Goal: Task Accomplishment & Management: Manage account settings

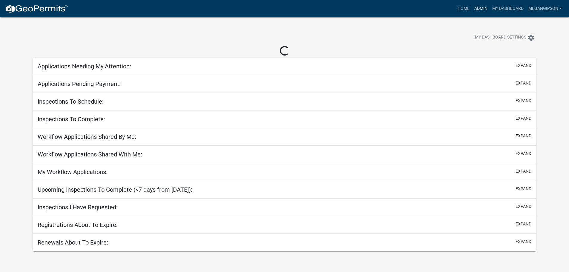
drag, startPoint x: 474, startPoint y: 9, endPoint x: 387, endPoint y: 46, distance: 94.9
click at [474, 9] on link "Admin" at bounding box center [481, 8] width 18 height 11
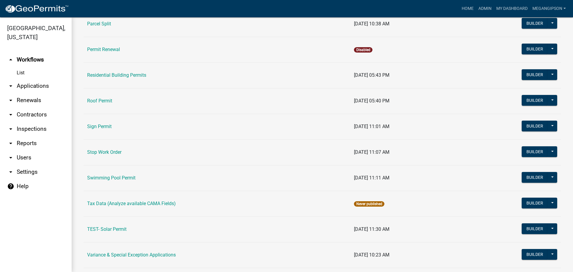
scroll to position [503, 0]
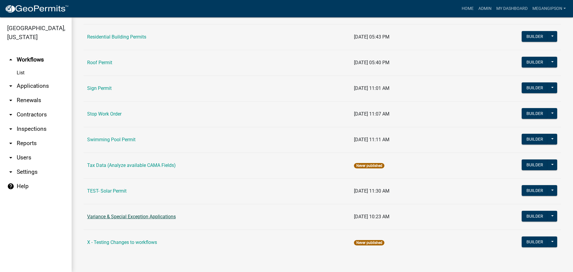
click at [123, 214] on link "Variance & Special Exception Applications" at bounding box center [131, 217] width 89 height 6
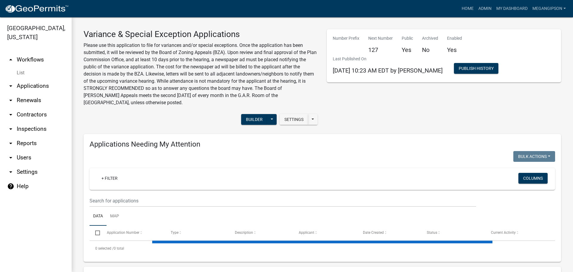
select select "3: 100"
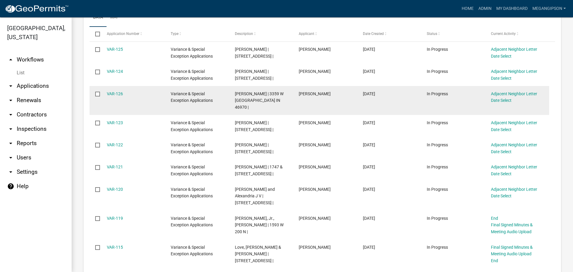
scroll to position [209, 0]
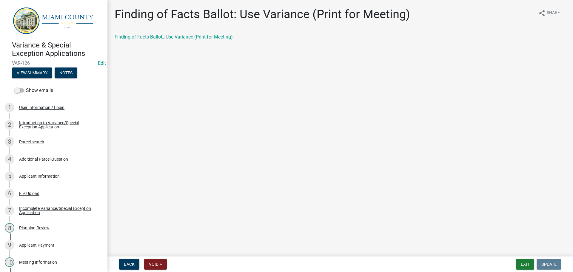
scroll to position [90, 0]
